Goal: Communication & Community: Answer question/provide support

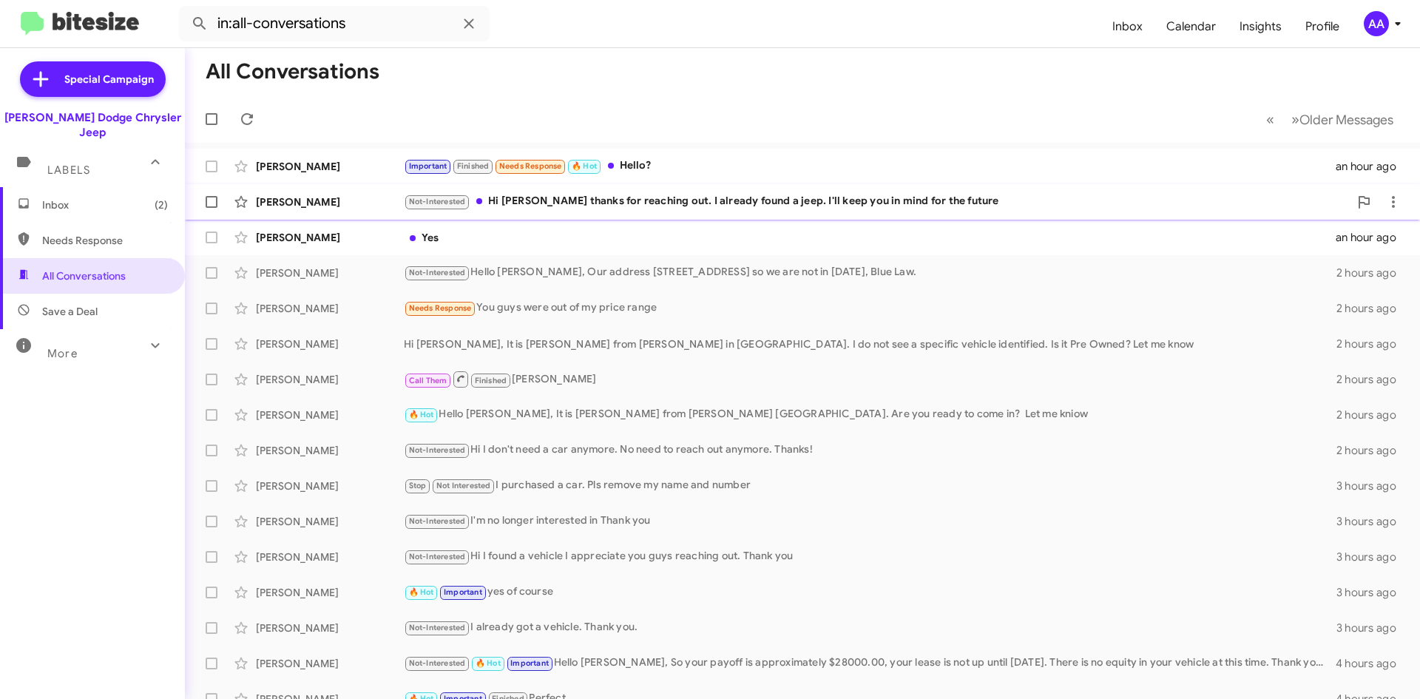
click at [678, 205] on div "Not-Interested Hi Patti thanks for reaching out. I already found a jeep. I'll k…" at bounding box center [877, 201] width 946 height 17
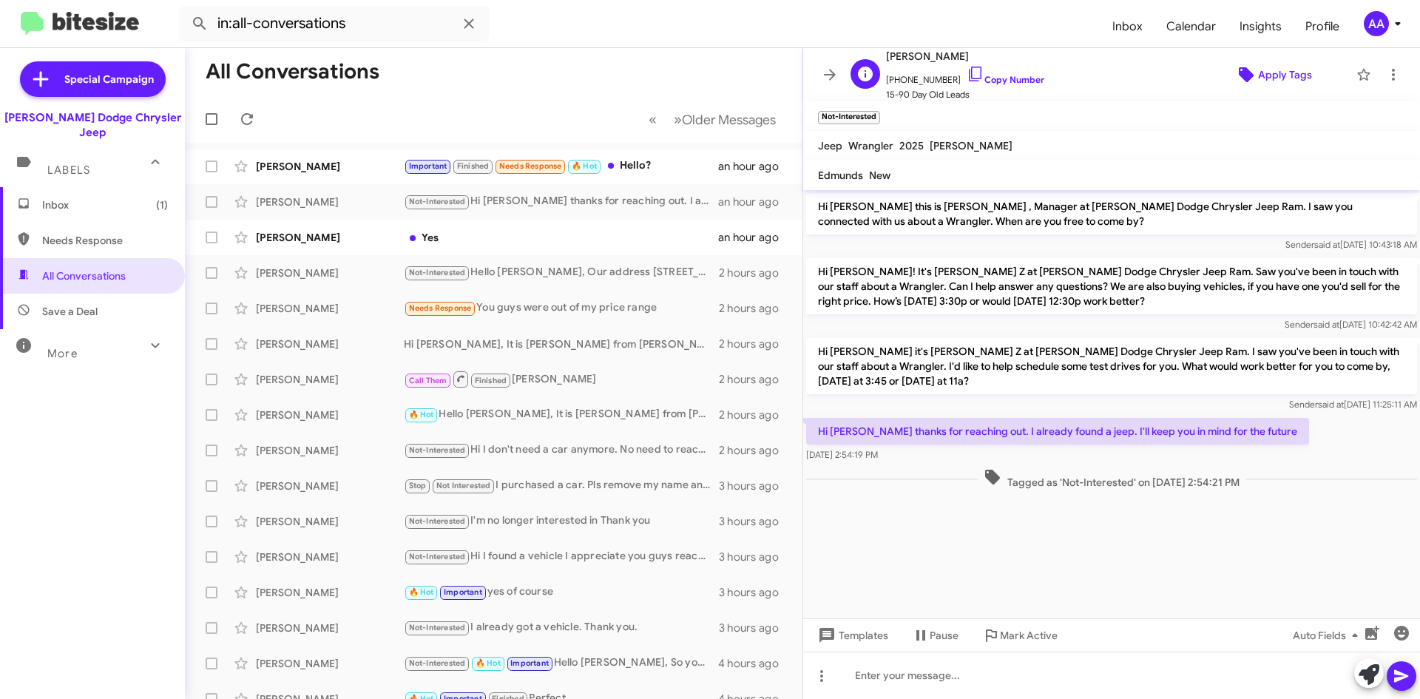
click at [1262, 70] on span "Apply Tags" at bounding box center [1285, 74] width 54 height 27
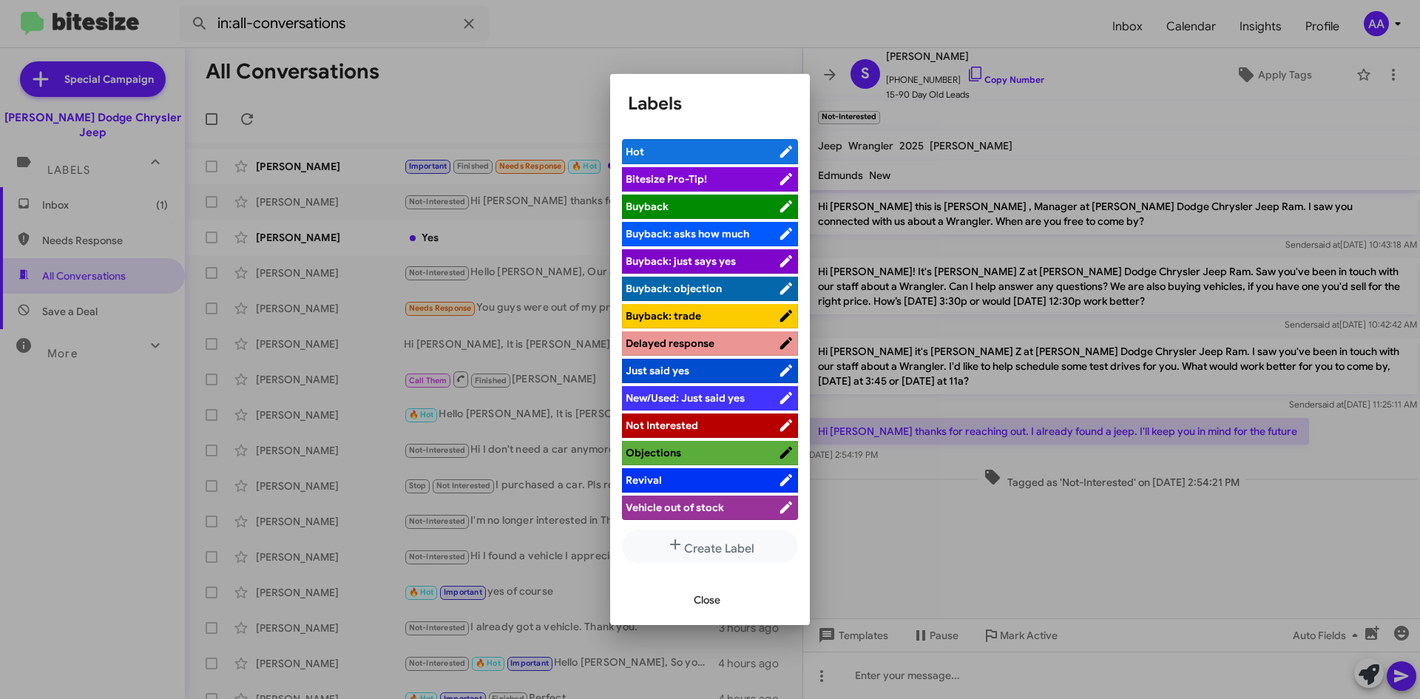
click at [1044, 546] on div at bounding box center [710, 349] width 1420 height 699
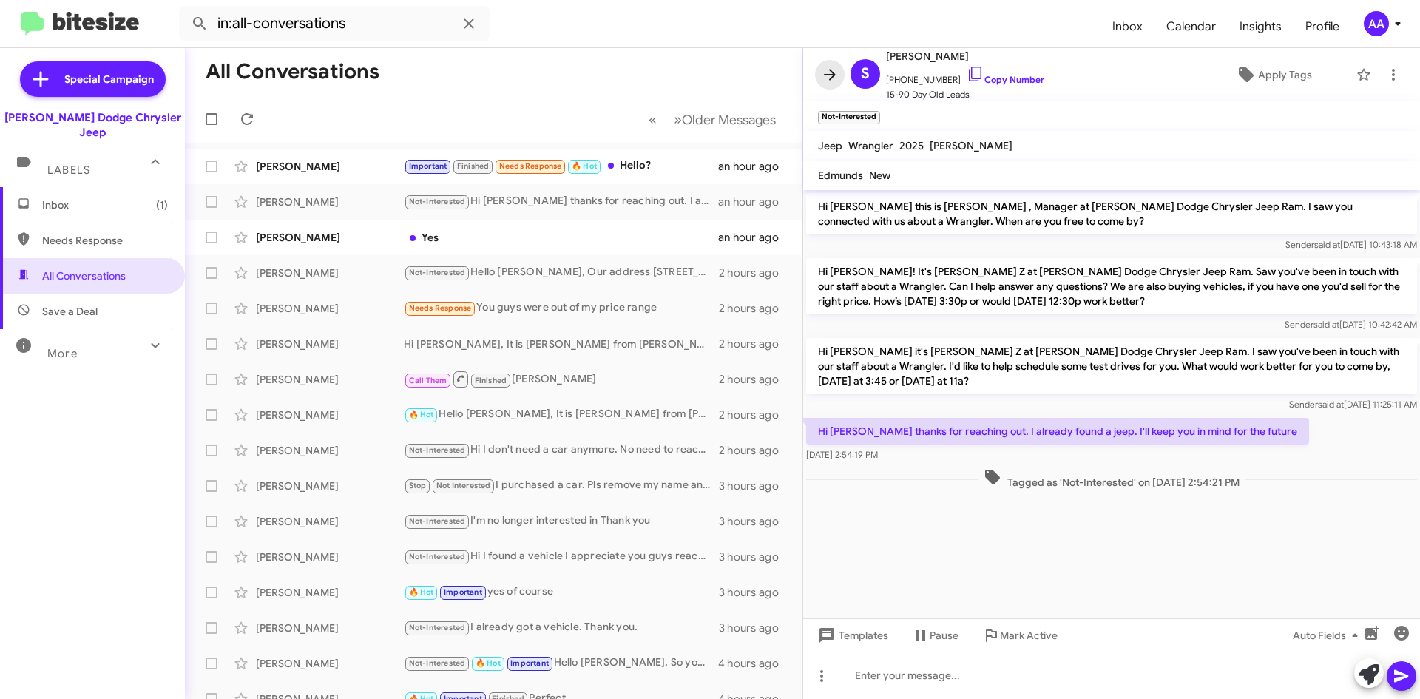
click at [833, 68] on icon at bounding box center [830, 75] width 18 height 18
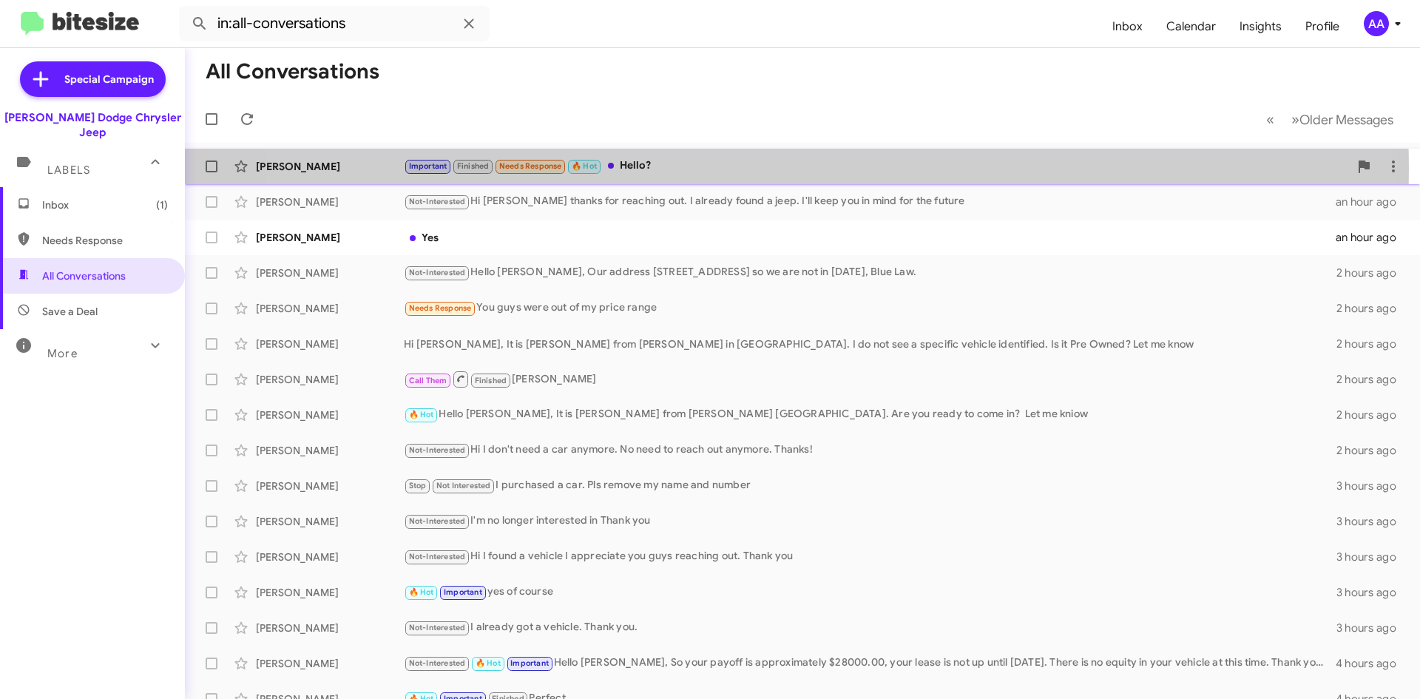
click at [744, 169] on div "Important Finished Needs Response 🔥 Hot Hello?" at bounding box center [877, 166] width 946 height 17
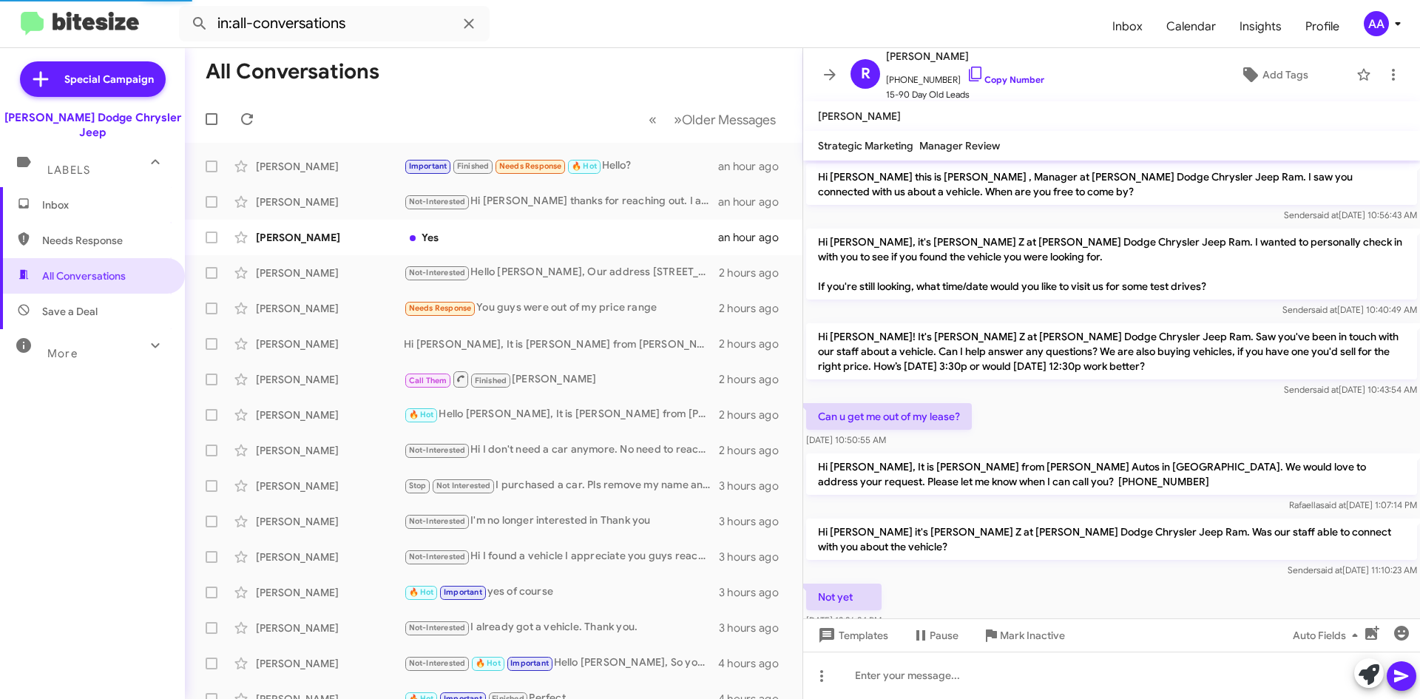
scroll to position [600, 0]
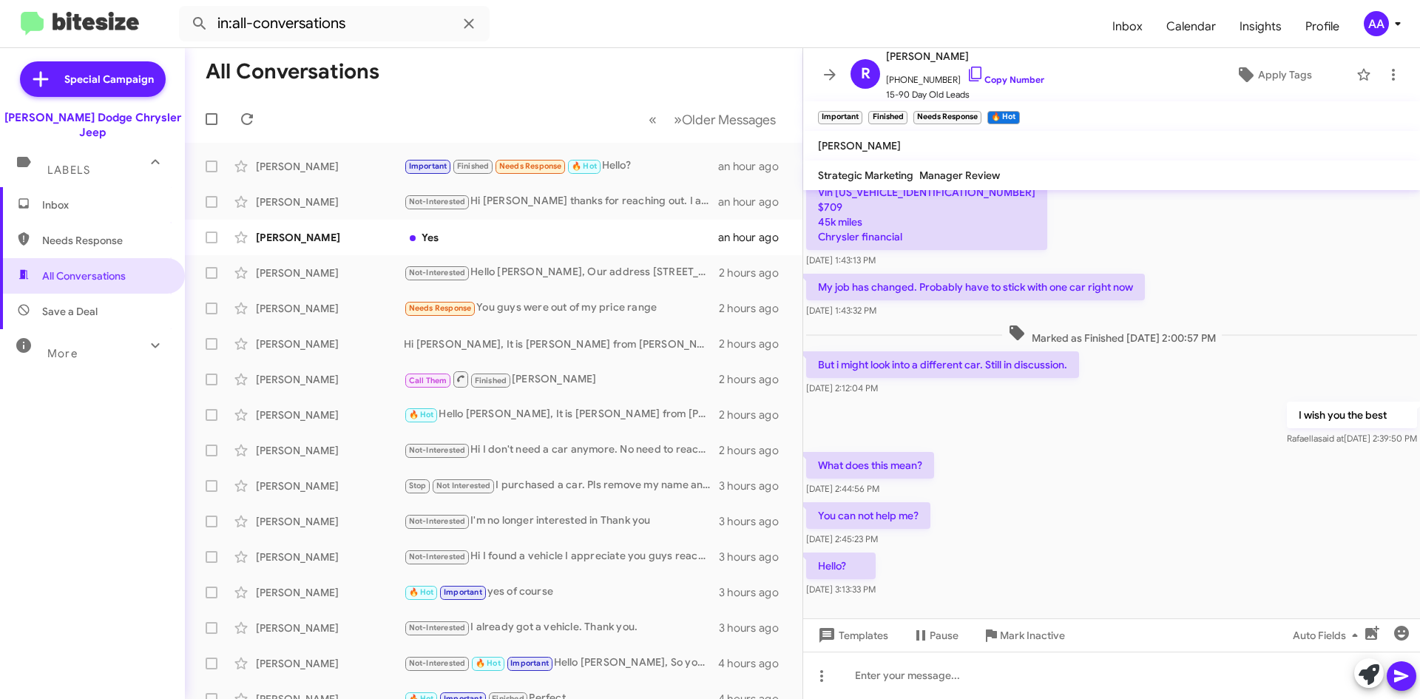
click at [1040, 411] on div "I wish you the best Rafaella said at Aug 22, 2025, 2:39:50 PM" at bounding box center [1111, 424] width 617 height 50
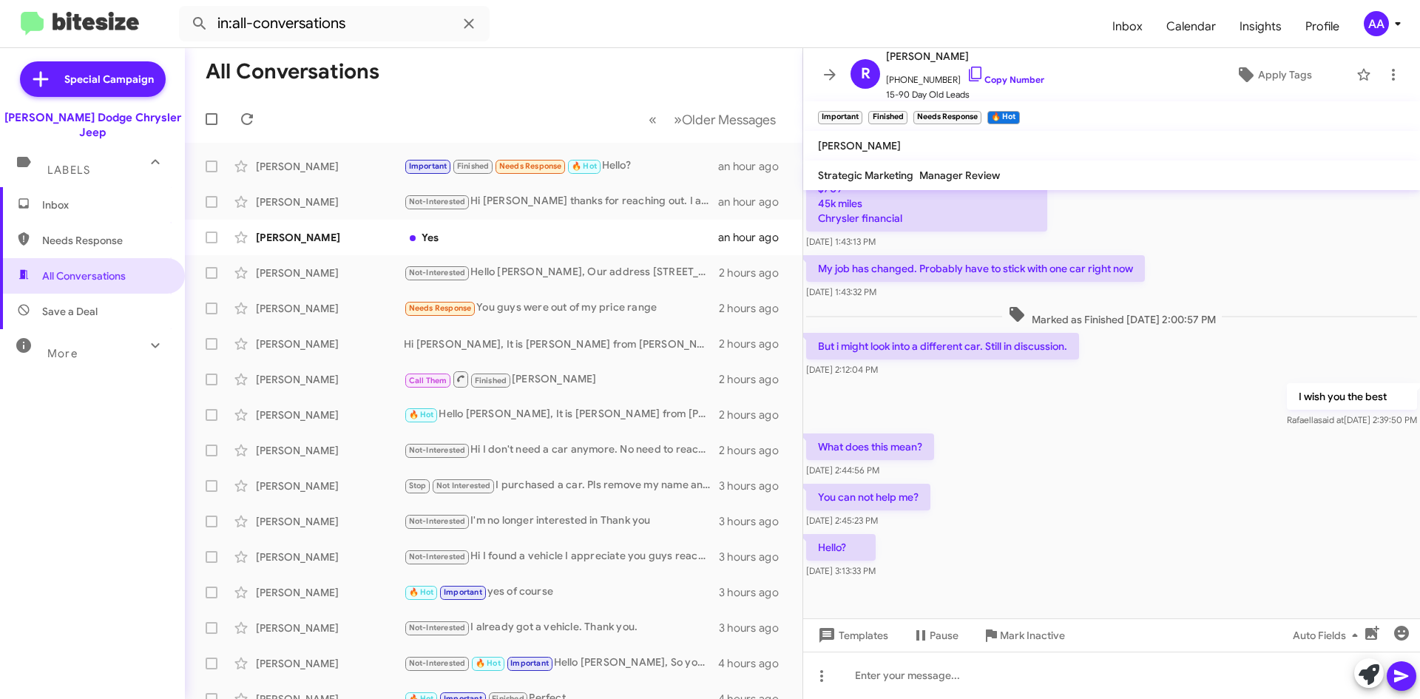
scroll to position [630, 0]
